Goal: Find specific page/section: Find specific page/section

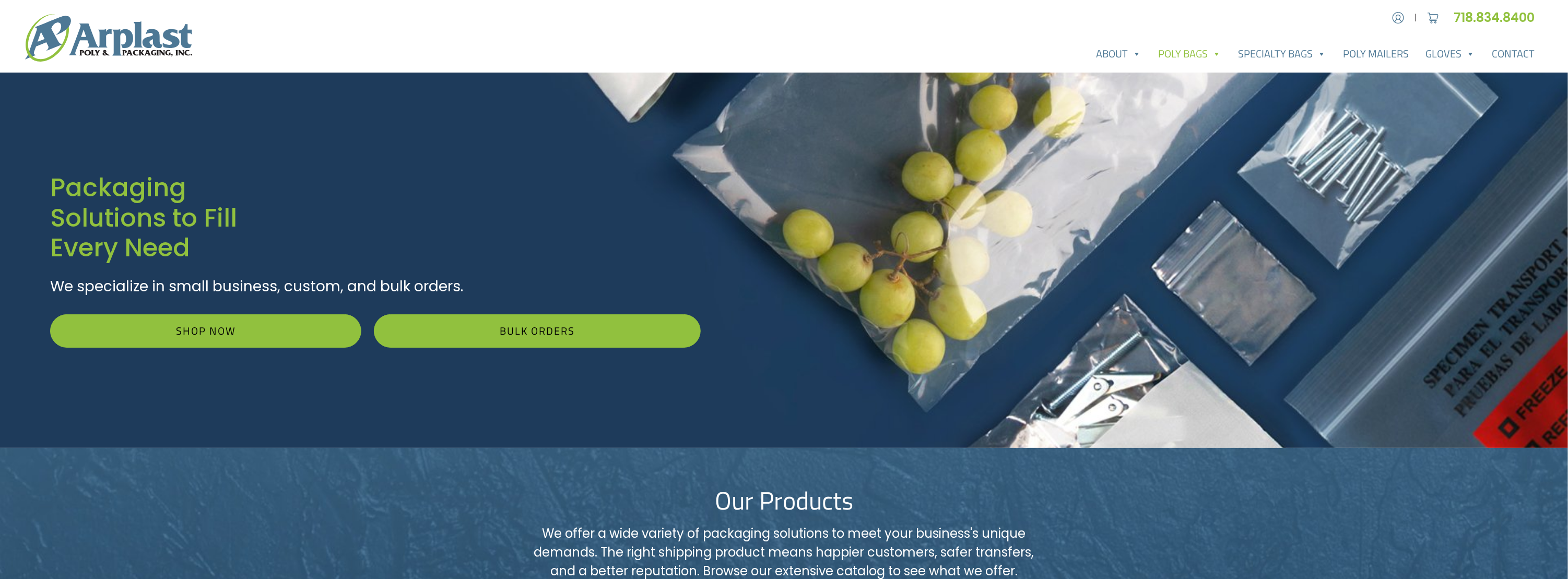
click at [1190, 51] on link "Poly Bags" at bounding box center [1189, 54] width 80 height 21
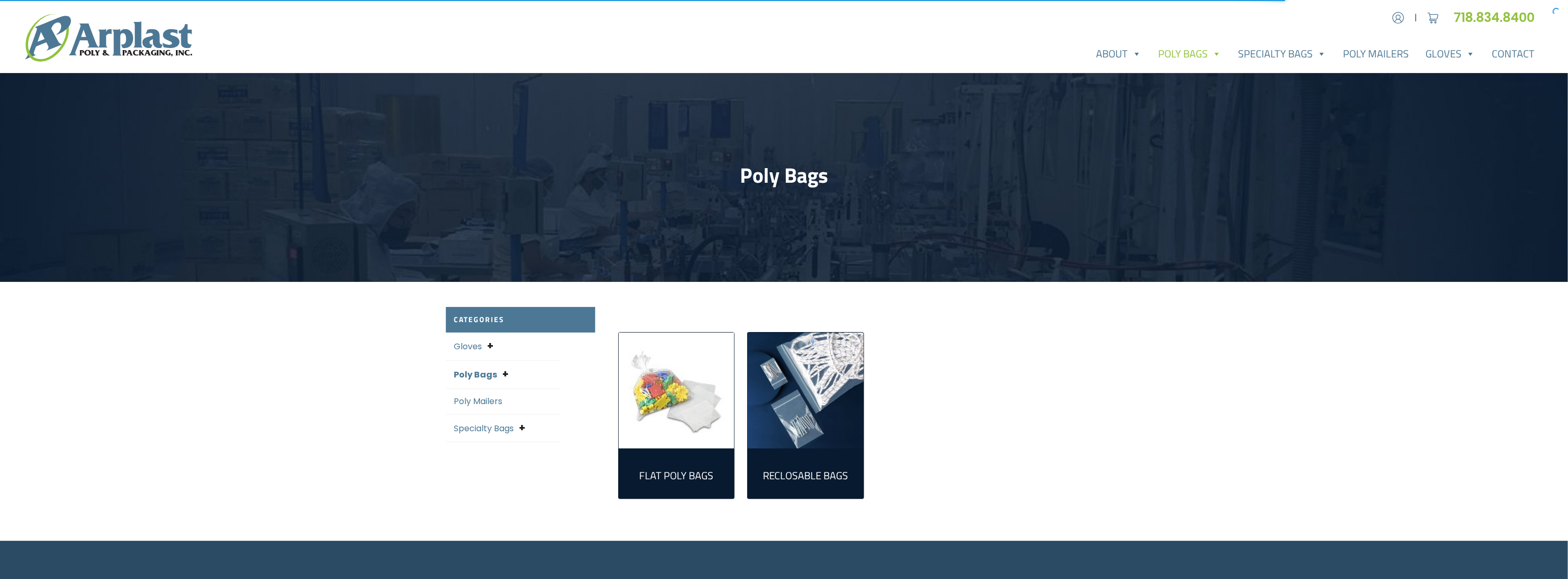
click at [710, 411] on img "Visit product category Flat Poly Bags" at bounding box center [677, 391] width 116 height 116
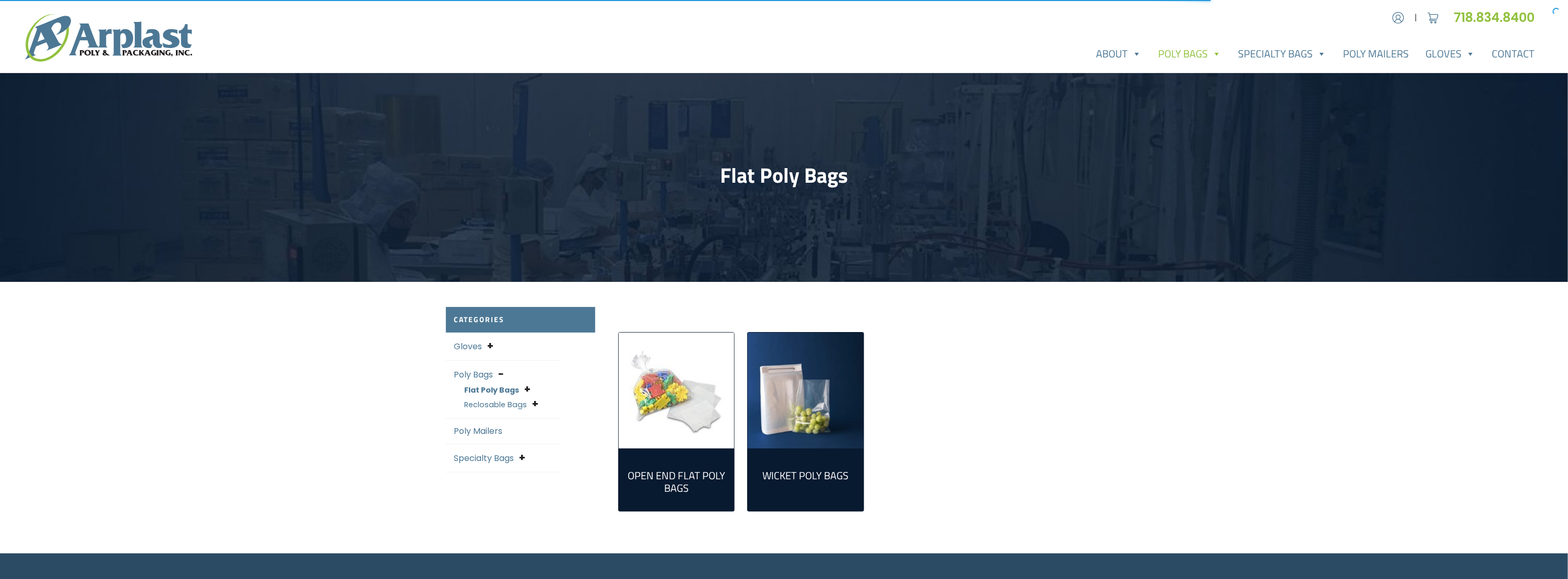
click at [680, 399] on img "Visit product category Open End Flat Poly Bags" at bounding box center [677, 391] width 116 height 116
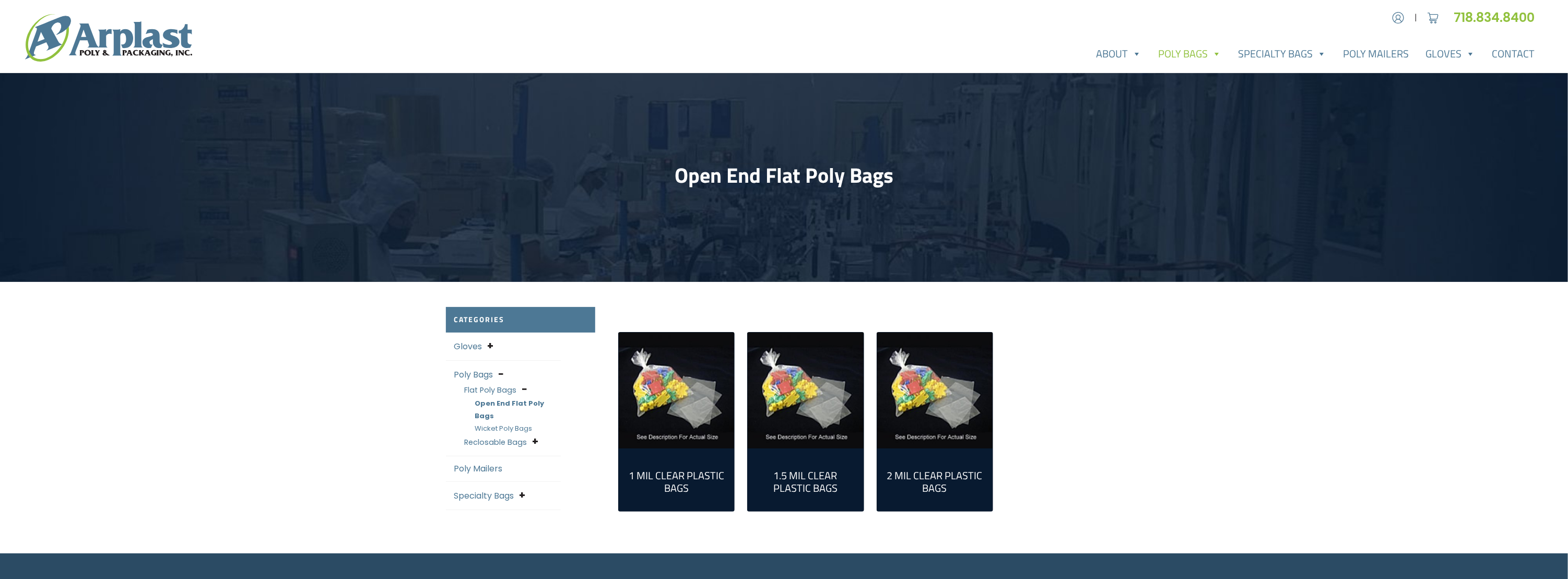
scroll to position [200, 0]
